Goal: Entertainment & Leisure: Consume media (video, audio)

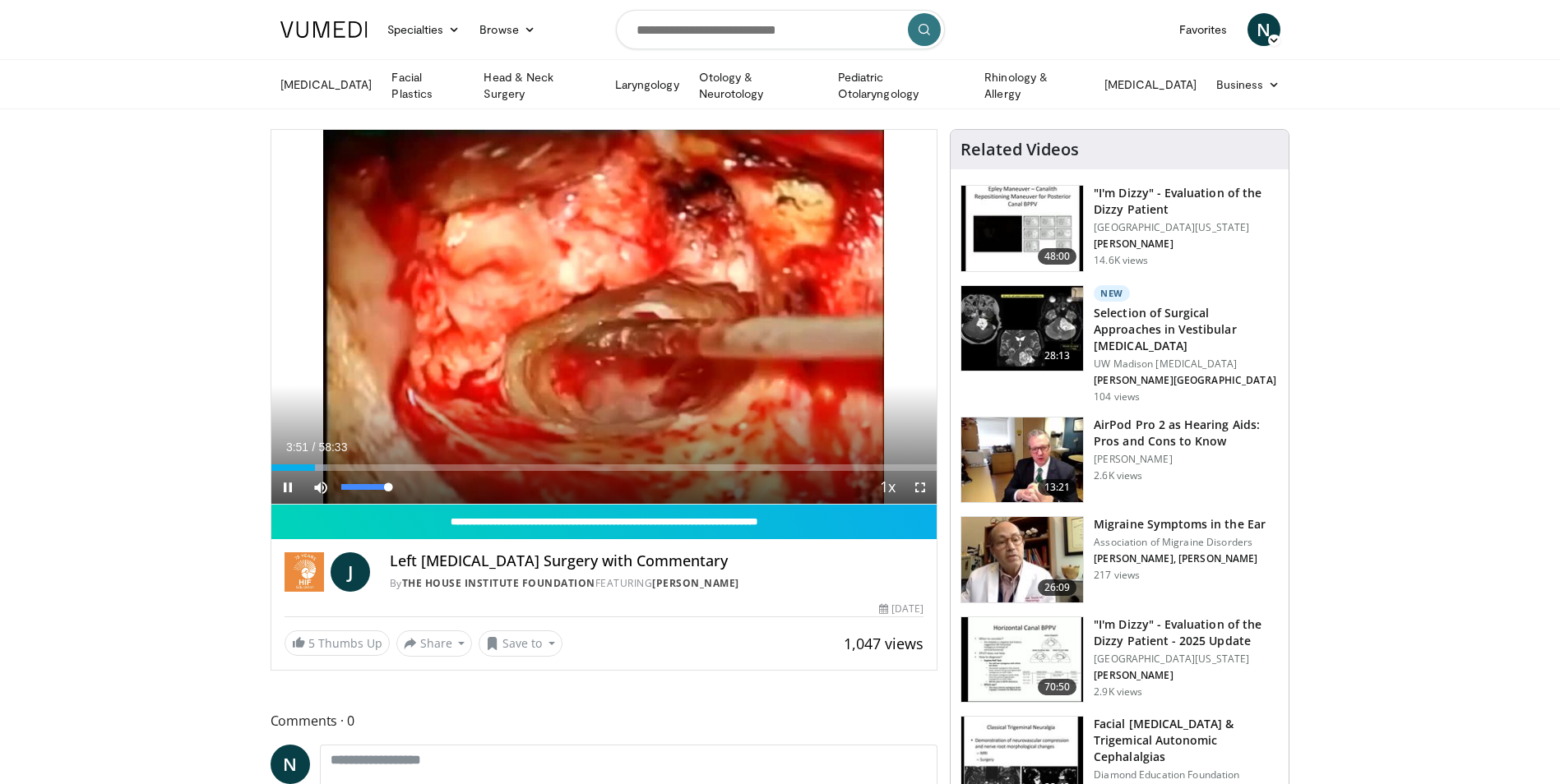
drag, startPoint x: 322, startPoint y: 495, endPoint x: 820, endPoint y: 351, distance: 518.4
click at [820, 351] on div "10 seconds Tap to unmute" at bounding box center [604, 316] width 666 height 374
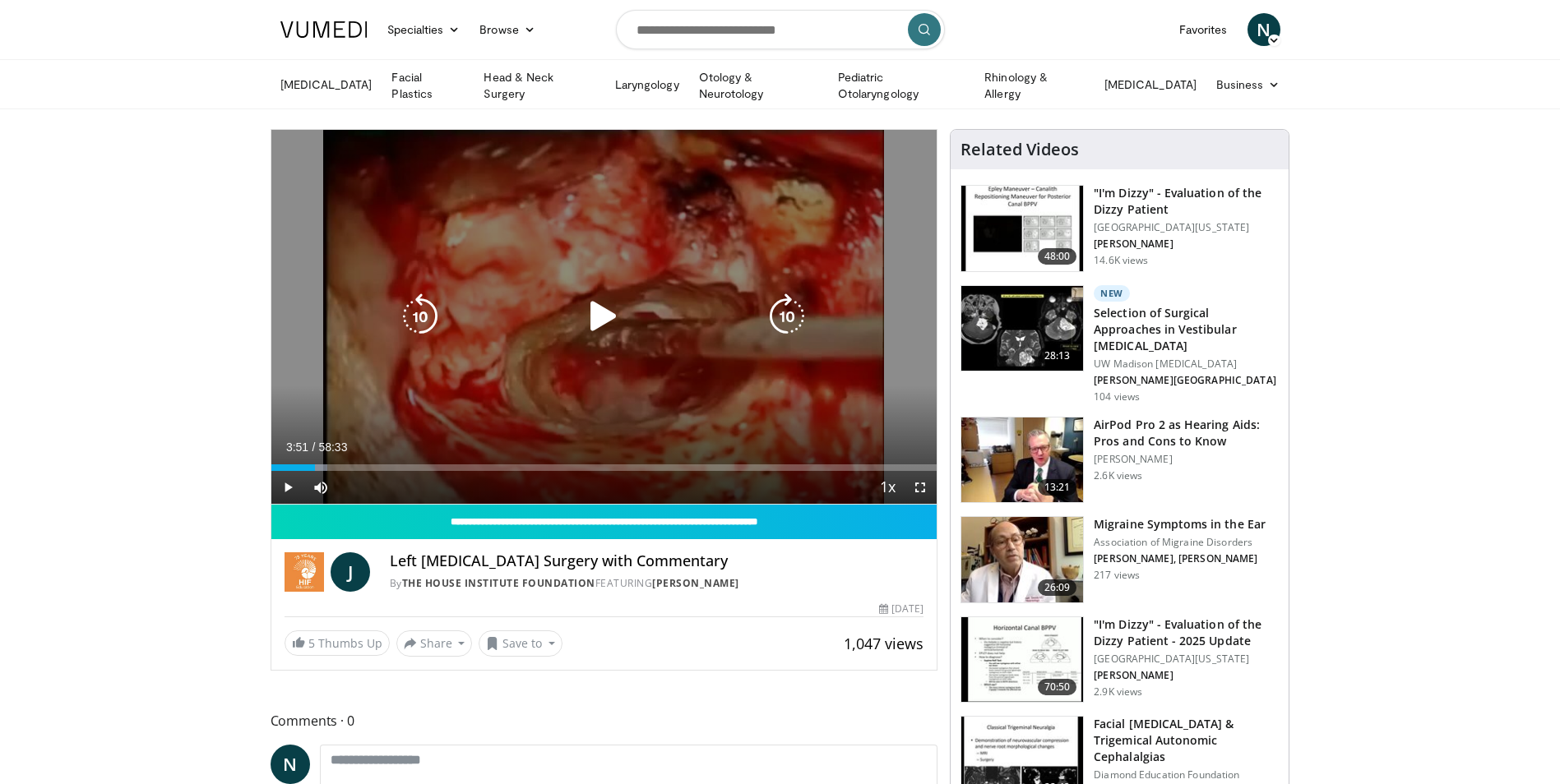
click at [598, 310] on icon "Video Player" at bounding box center [603, 316] width 46 height 46
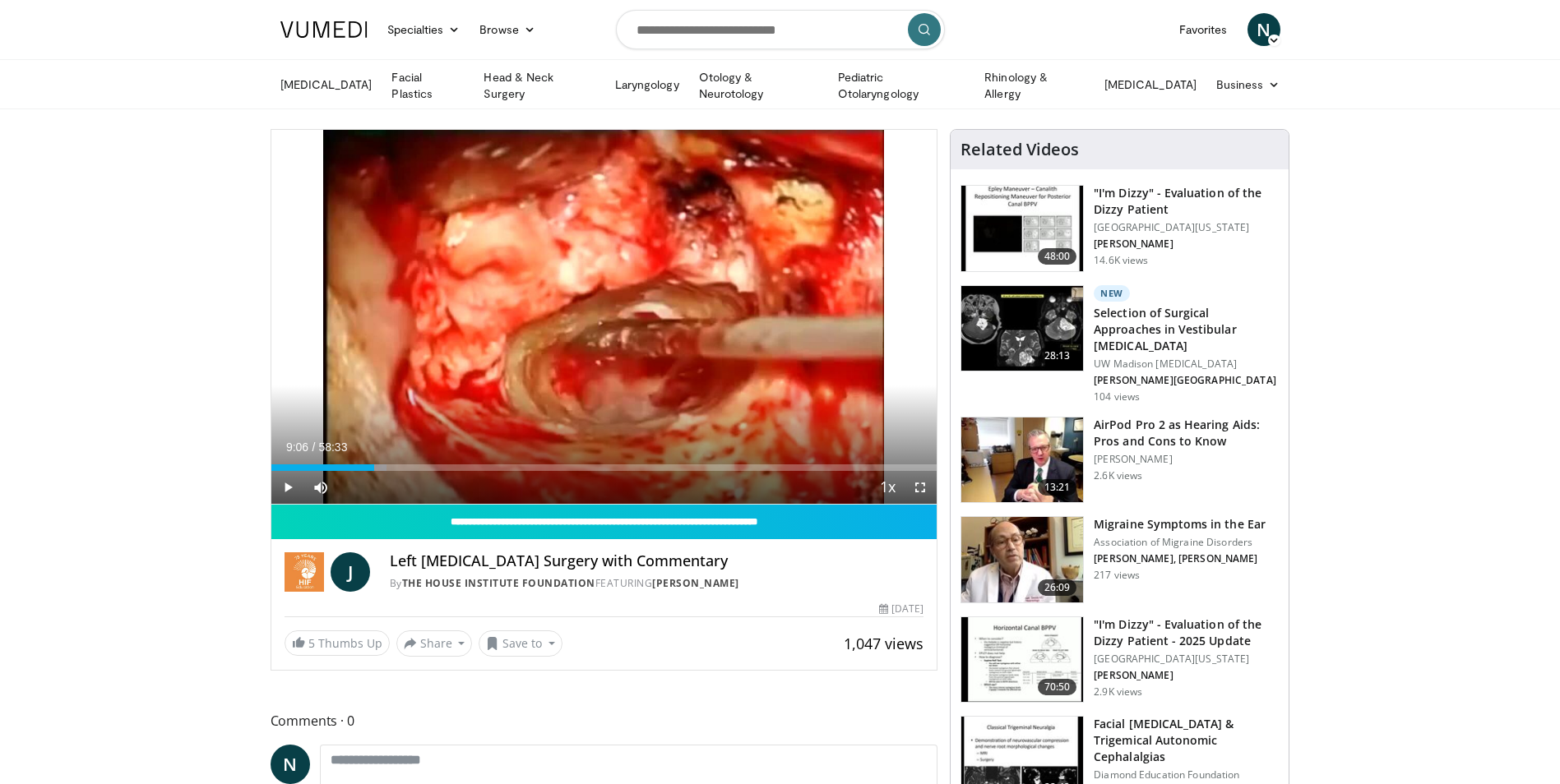
drag, startPoint x: 353, startPoint y: 458, endPoint x: 375, endPoint y: 469, distance: 24.6
click at [375, 471] on div "Current Time 9:06 / Duration 58:33 Play Skip Backward Skip Forward Mute Loaded …" at bounding box center [604, 487] width 666 height 33
drag, startPoint x: 280, startPoint y: 463, endPoint x: 399, endPoint y: 469, distance: 119.2
click at [399, 471] on div "Current Time 11:25 / Duration 58:33 Play Skip Backward Skip Forward Mute Loaded…" at bounding box center [604, 487] width 666 height 33
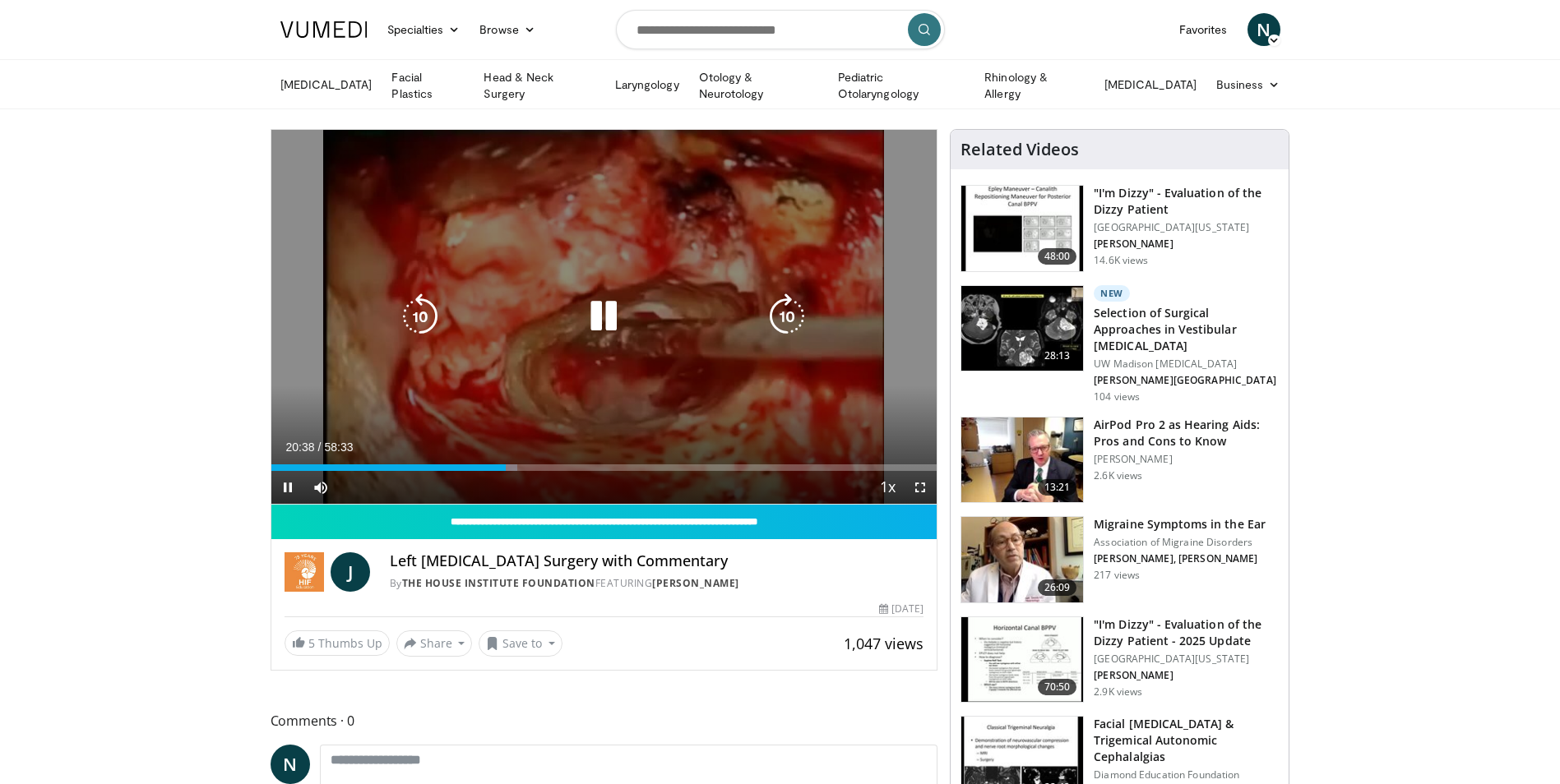
click at [598, 312] on icon "Video Player" at bounding box center [603, 316] width 46 height 46
click at [599, 303] on icon "Video Player" at bounding box center [603, 316] width 46 height 46
click at [607, 309] on icon "Video Player" at bounding box center [603, 316] width 46 height 46
click at [605, 309] on icon "Video Player" at bounding box center [603, 316] width 46 height 46
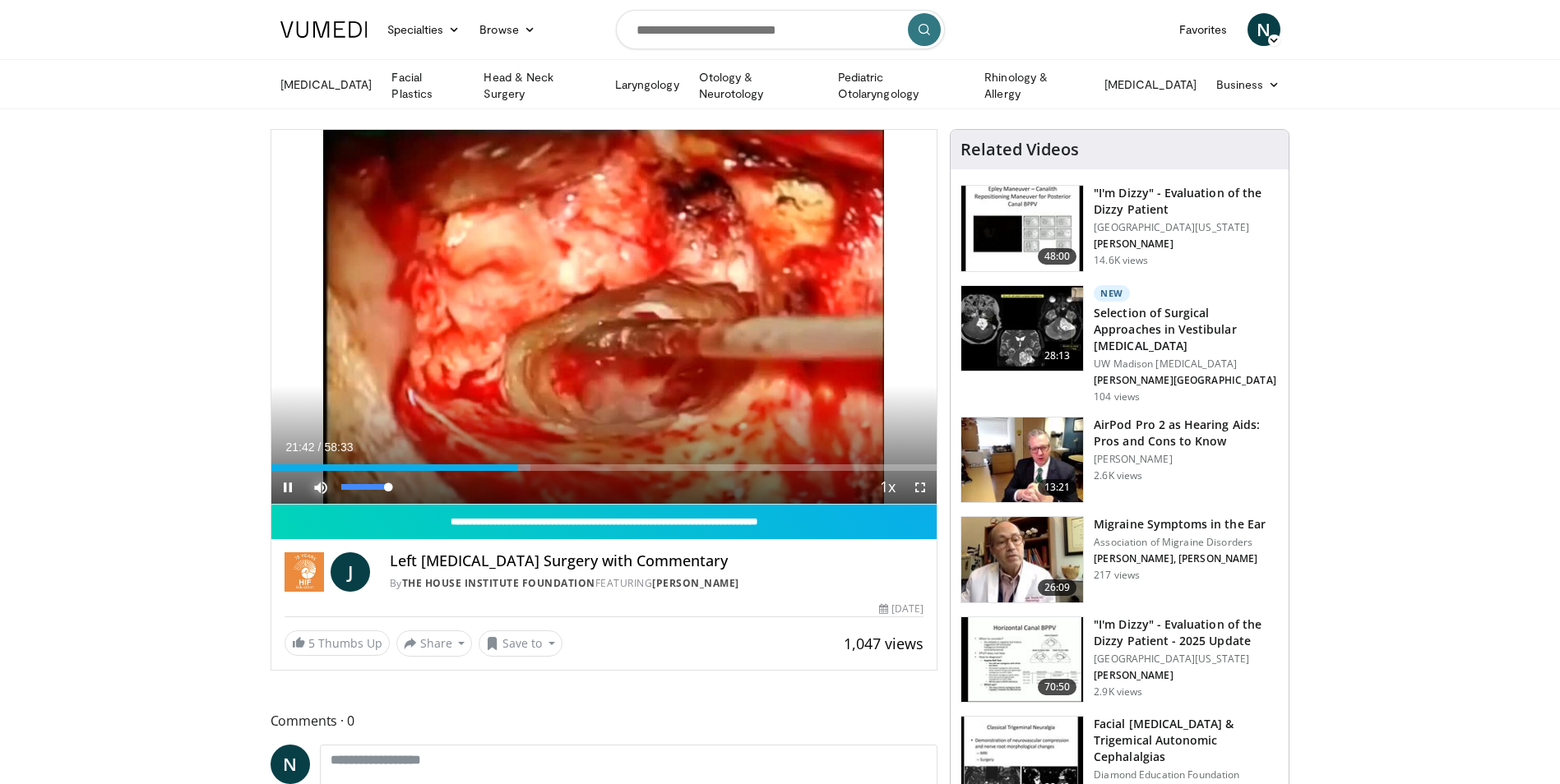
click at [323, 482] on span "Video Player" at bounding box center [320, 487] width 33 height 33
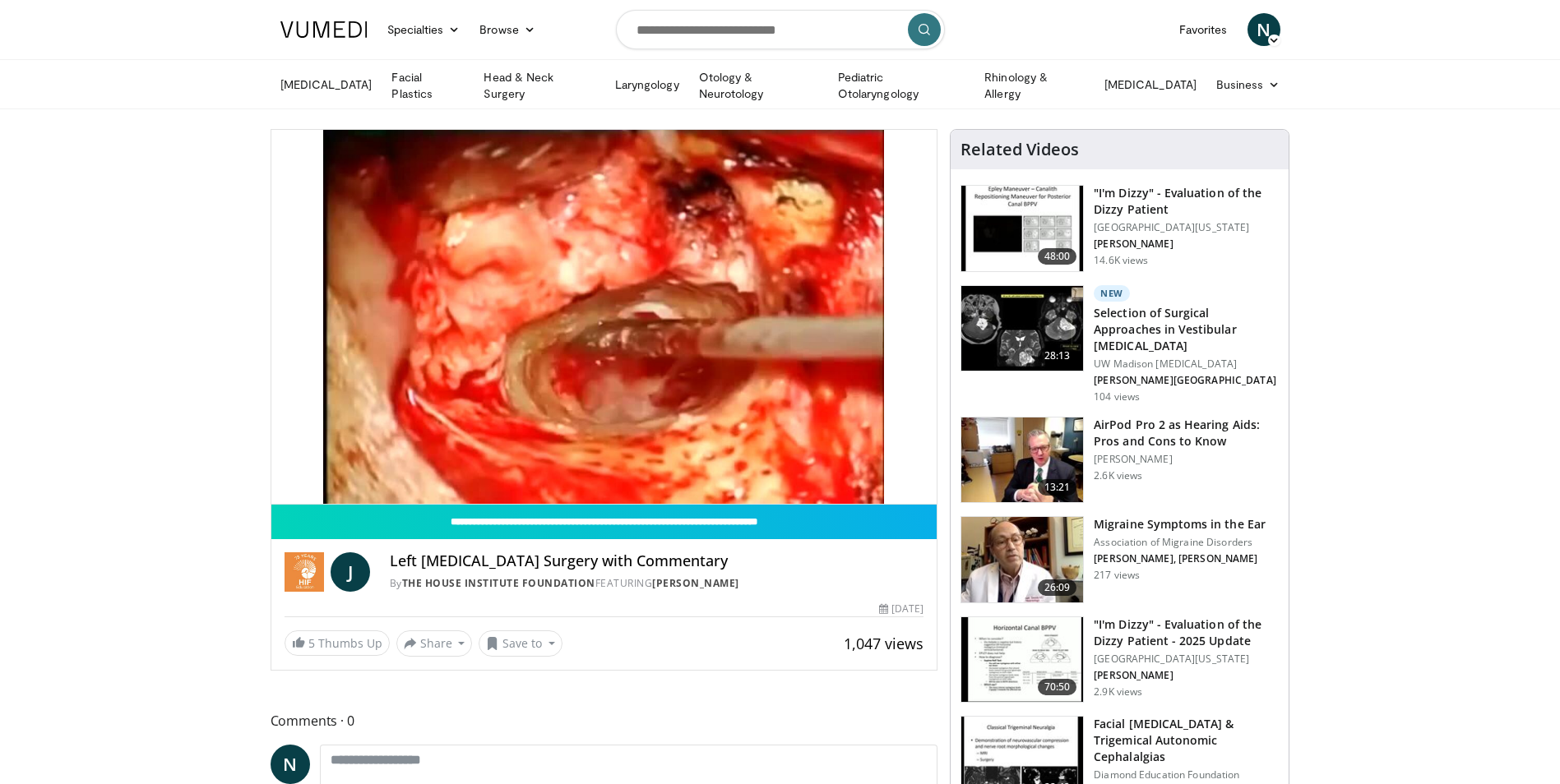
click at [323, 482] on video-js "**********" at bounding box center [604, 317] width 666 height 375
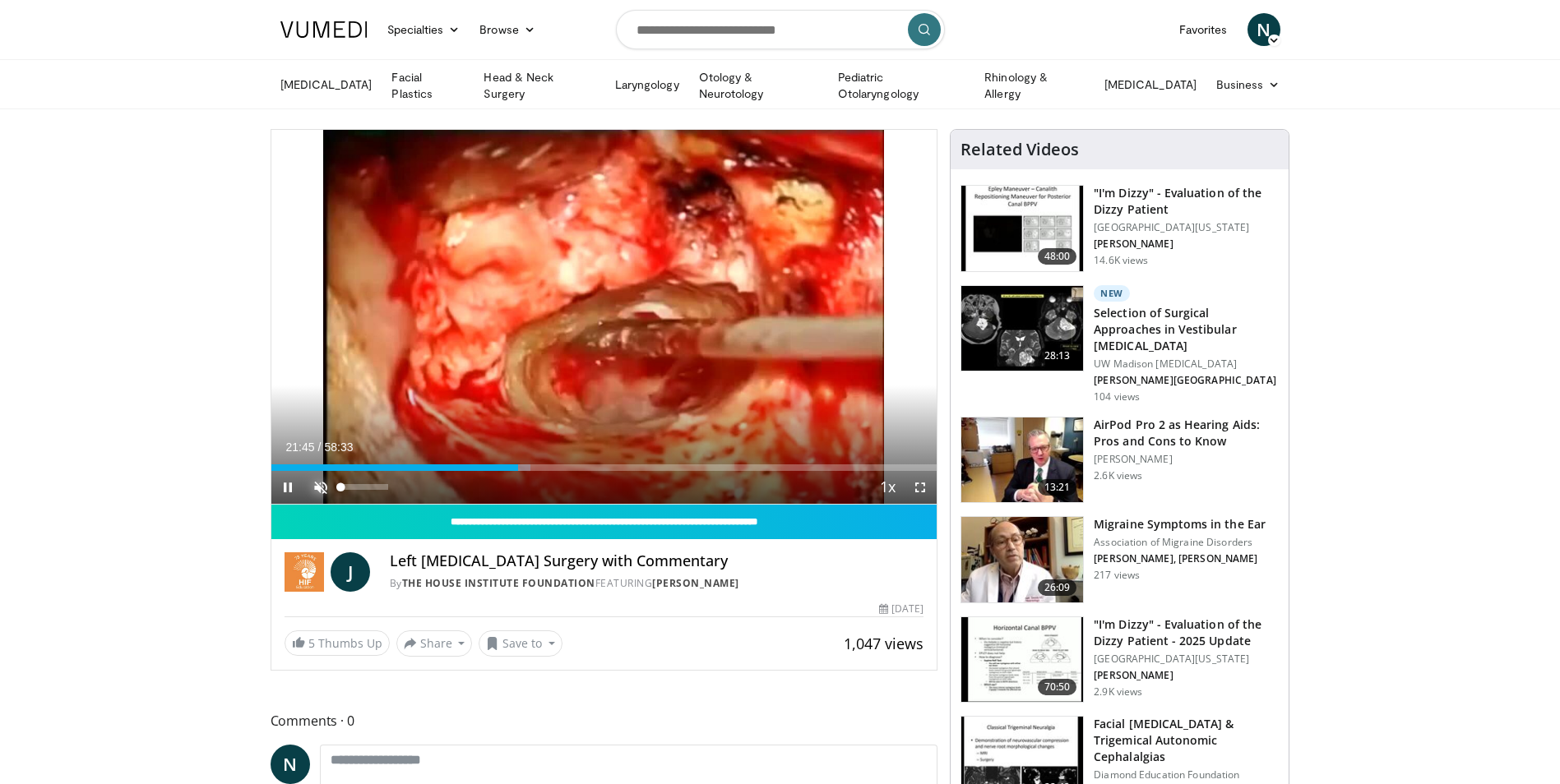
click at [323, 487] on span "Video Player" at bounding box center [320, 487] width 33 height 33
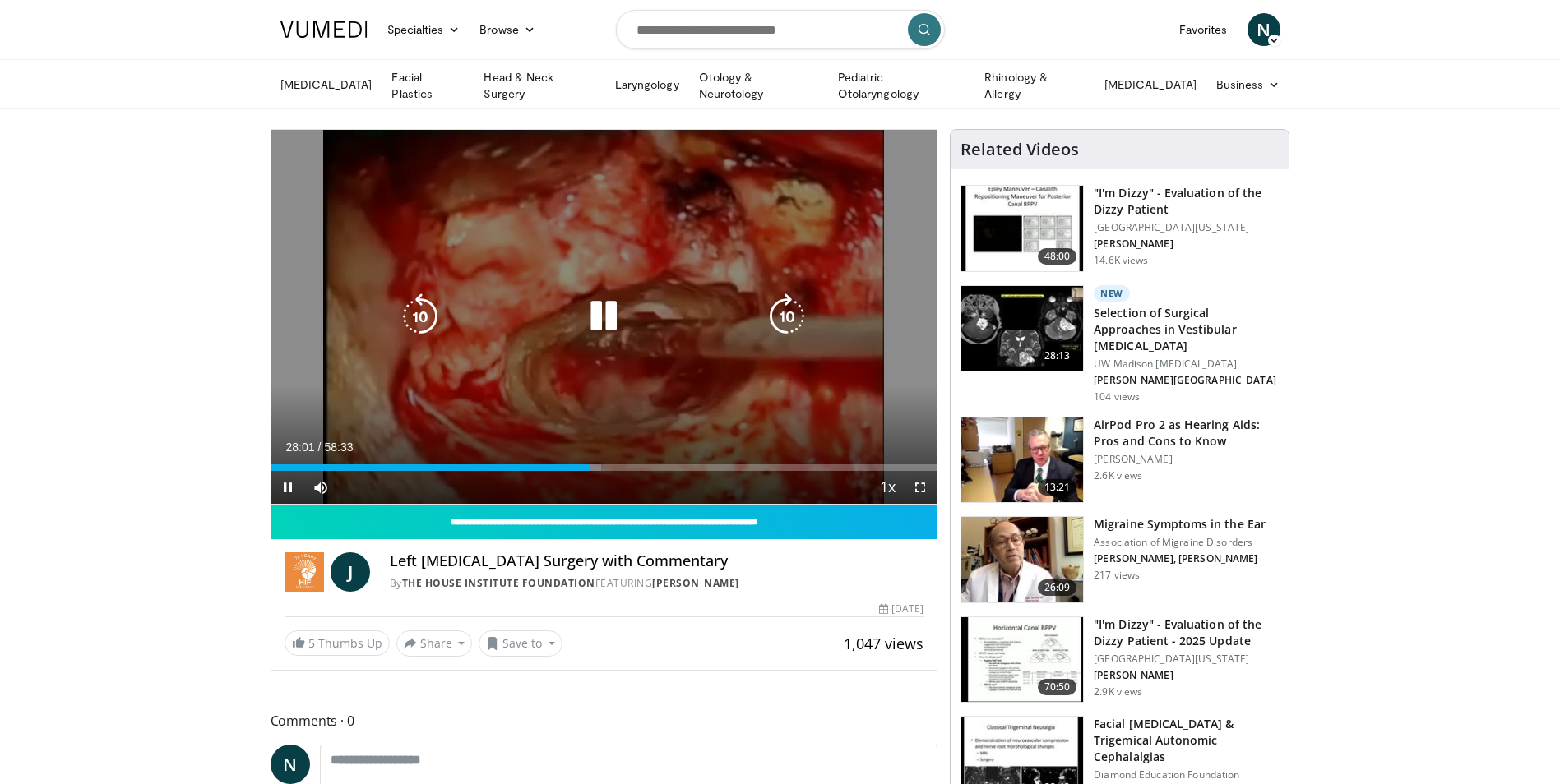
click at [604, 303] on icon "Video Player" at bounding box center [603, 316] width 46 height 46
click at [608, 308] on icon "Video Player" at bounding box center [603, 316] width 46 height 46
click at [603, 312] on icon "Video Player" at bounding box center [603, 316] width 46 height 46
